Goal: Task Accomplishment & Management: Manage account settings

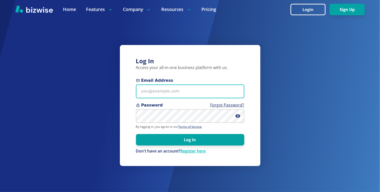
click at [179, 91] on input "Email Address" at bounding box center [190, 92] width 108 height 14
click at [153, 93] on input "Email Address" at bounding box center [190, 92] width 108 height 14
click at [225, 87] on input "Email Address" at bounding box center [190, 92] width 108 height 14
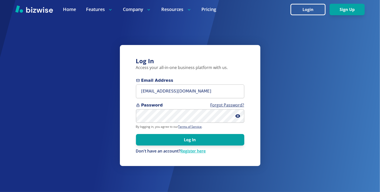
click at [196, 140] on button "Log In" at bounding box center [190, 140] width 108 height 12
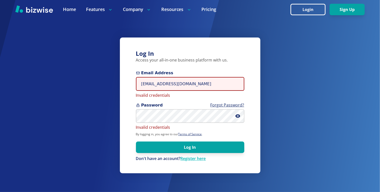
drag, startPoint x: 147, startPoint y: 85, endPoint x: 136, endPoint y: 84, distance: 11.1
click at [136, 84] on input "[EMAIL_ADDRESS][DOMAIN_NAME]" at bounding box center [190, 84] width 108 height 14
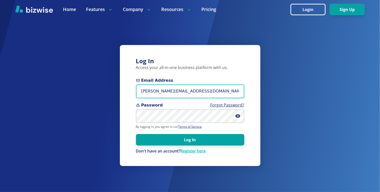
type input "jim@macys-hypnosis.com"
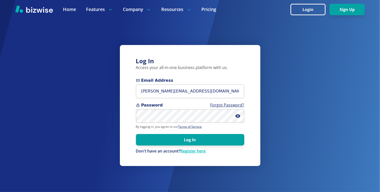
click at [182, 138] on button "Log In" at bounding box center [190, 140] width 108 height 12
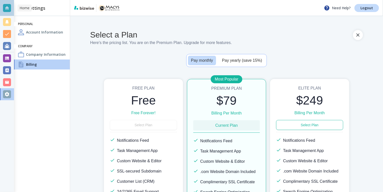
click at [7, 9] on div at bounding box center [7, 8] width 8 height 8
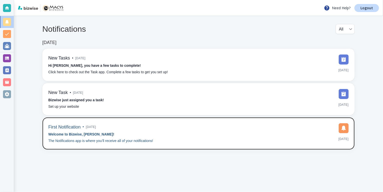
click at [344, 127] on img at bounding box center [344, 129] width 10 height 10
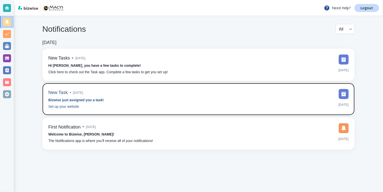
click at [344, 94] on img at bounding box center [344, 94] width 10 height 10
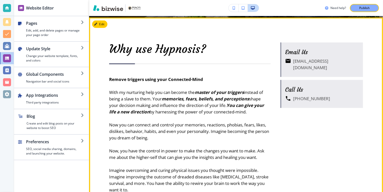
scroll to position [243, 0]
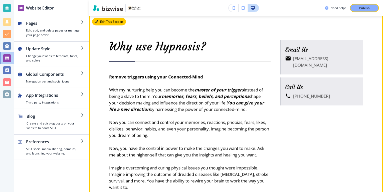
click at [102, 23] on button "Edit This Section" at bounding box center [109, 22] width 34 height 8
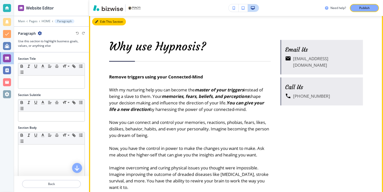
scroll to position [242, 0]
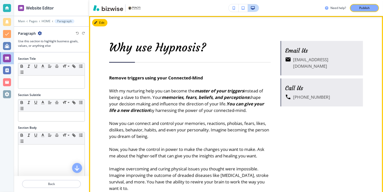
click at [318, 61] on h6 "[EMAIL_ADDRESS][DOMAIN_NAME]" at bounding box center [326, 63] width 66 height 13
click at [317, 61] on h6 "[EMAIL_ADDRESS][DOMAIN_NAME]" at bounding box center [326, 63] width 66 height 13
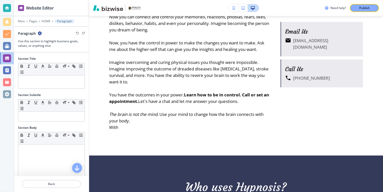
scroll to position [351, 0]
